Goal: Information Seeking & Learning: Learn about a topic

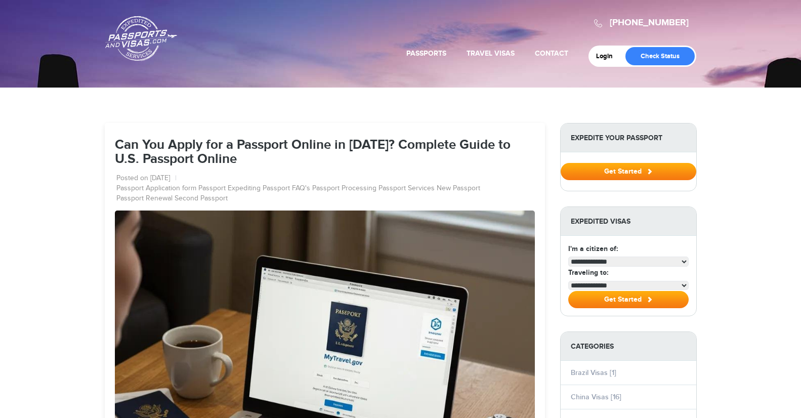
select select "**********"
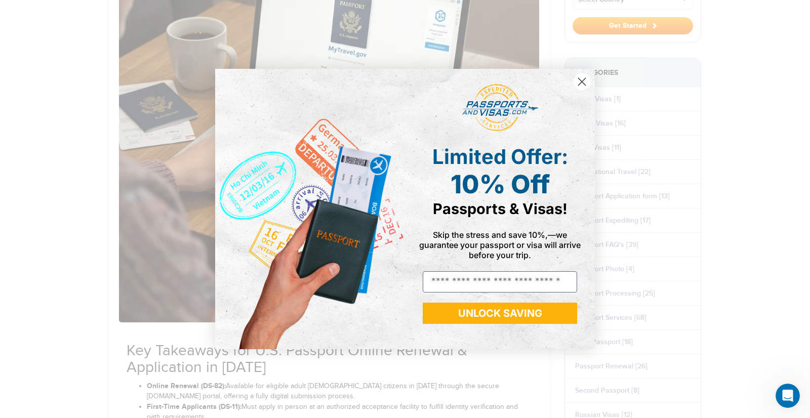
click at [579, 83] on circle "Close dialog" at bounding box center [582, 81] width 17 height 17
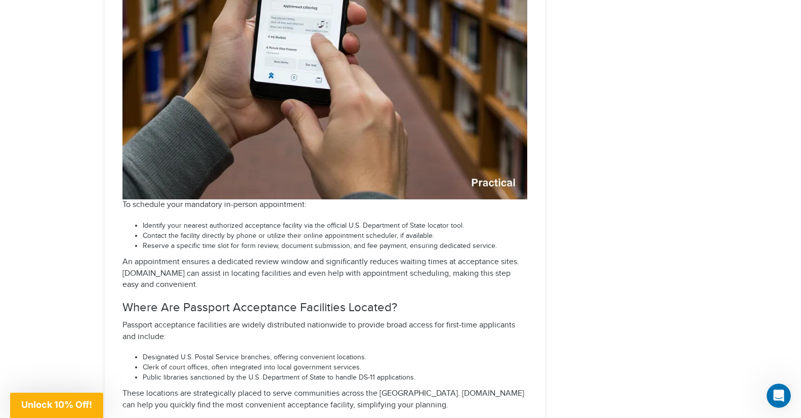
scroll to position [3786, 0]
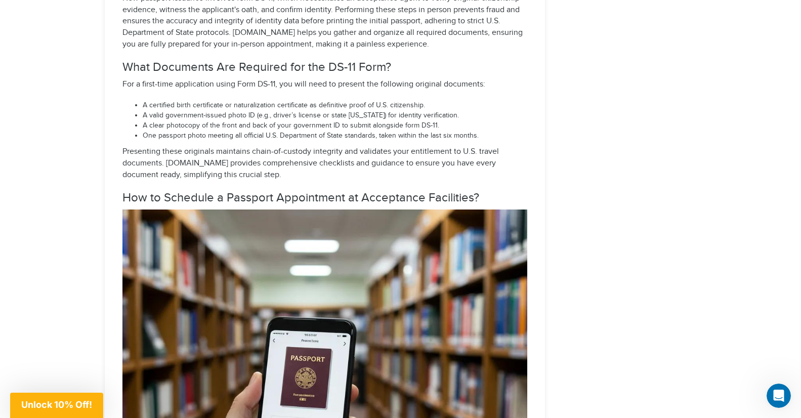
scroll to position [3370, 0]
click at [265, 205] on h3 "How to Schedule a Passport Appointment at Acceptance Facilities?" at bounding box center [324, 198] width 405 height 13
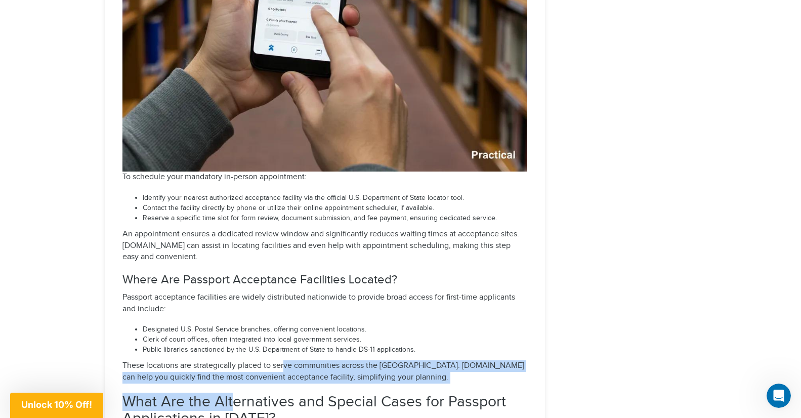
scroll to position [3818, 0]
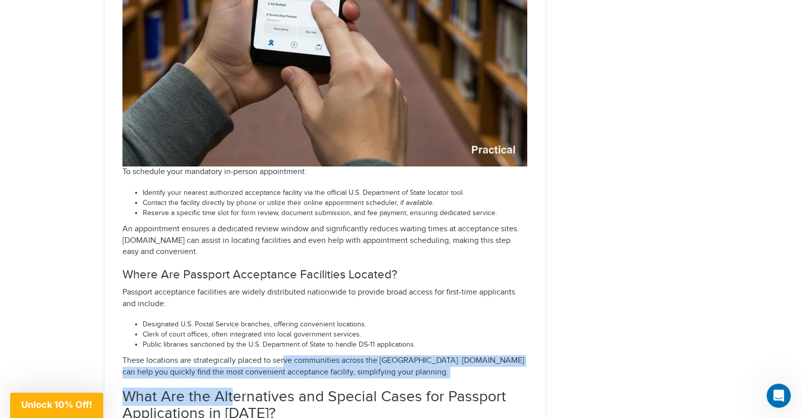
drag, startPoint x: 269, startPoint y: 414, endPoint x: 233, endPoint y: 408, distance: 36.4
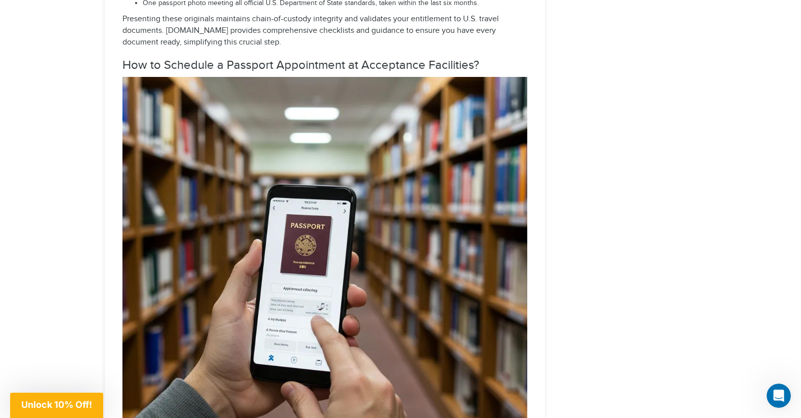
scroll to position [3501, 0]
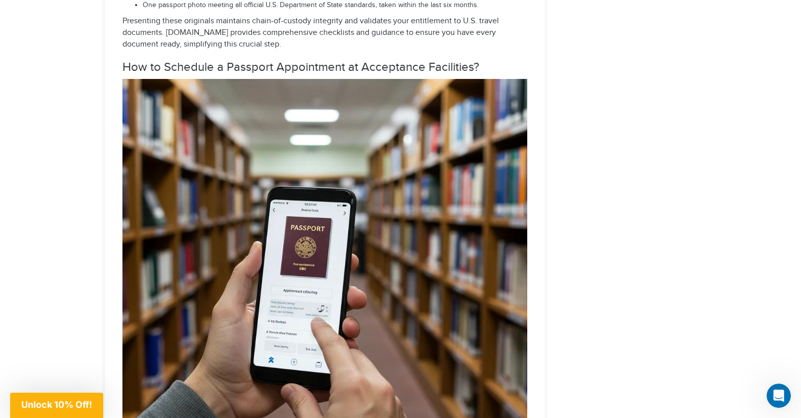
click at [396, 74] on h3 "How to Schedule a Passport Appointment at Acceptance Facilities?" at bounding box center [324, 67] width 405 height 13
drag, startPoint x: 396, startPoint y: 85, endPoint x: 396, endPoint y: 77, distance: 7.6
click at [396, 74] on h3 "How to Schedule a Passport Appointment at Acceptance Facilities?" at bounding box center [324, 67] width 405 height 13
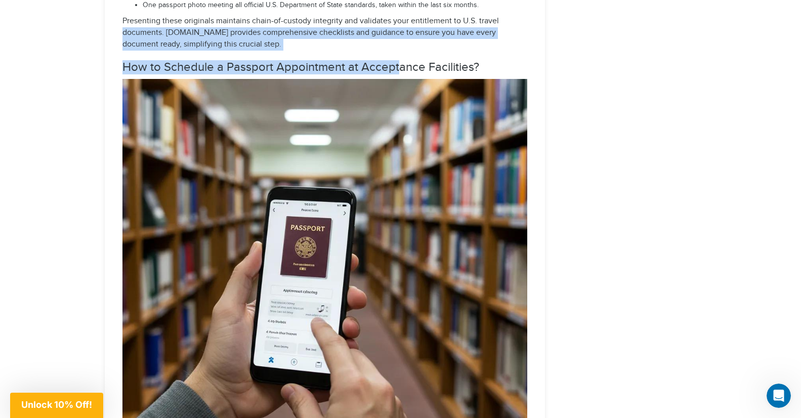
drag, startPoint x: 396, startPoint y: 77, endPoint x: 725, endPoint y: 37, distance: 331.5
click at [725, 37] on div "[PHONE_NUMBER] Passports & [DOMAIN_NAME] Login Check Status Passports Passport …" at bounding box center [400, 48] width 801 height 7099
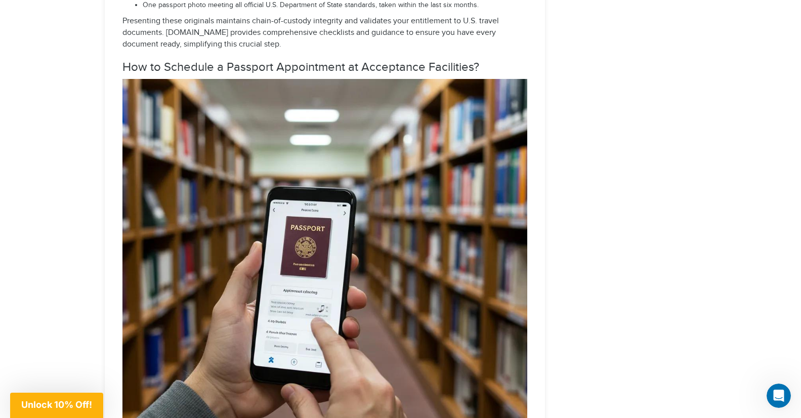
click at [763, 133] on div "[PHONE_NUMBER] Passports & [DOMAIN_NAME] Login Check Status Passports Passport …" at bounding box center [400, 48] width 801 height 7099
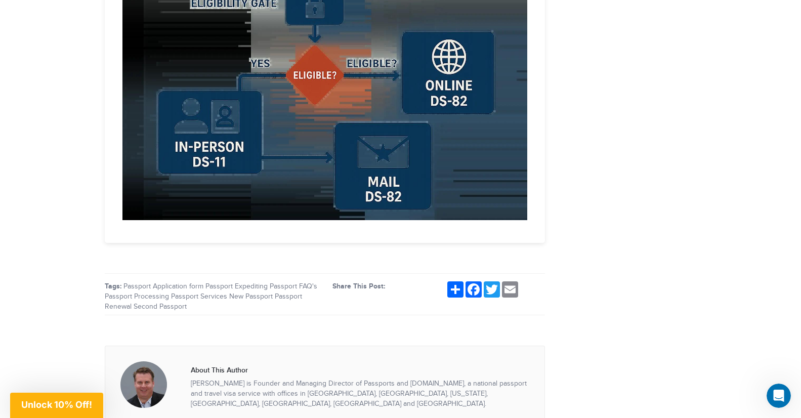
scroll to position [6085, 0]
click at [197, 190] on img at bounding box center [324, 85] width 405 height 270
click at [203, 202] on img at bounding box center [324, 85] width 405 height 270
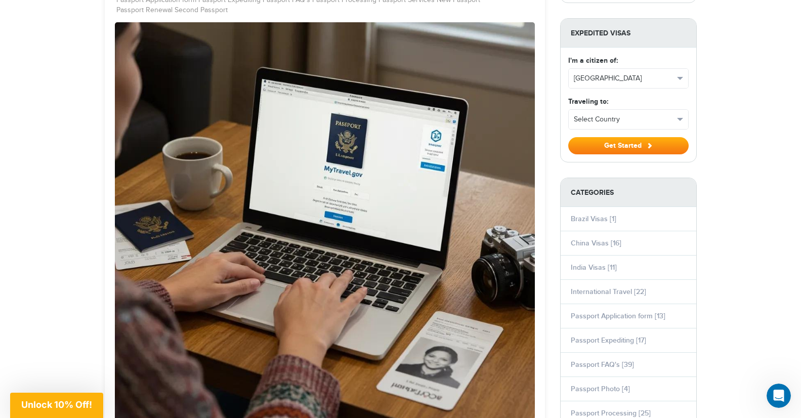
scroll to position [0, 0]
